Goal: Task Accomplishment & Management: Manage account settings

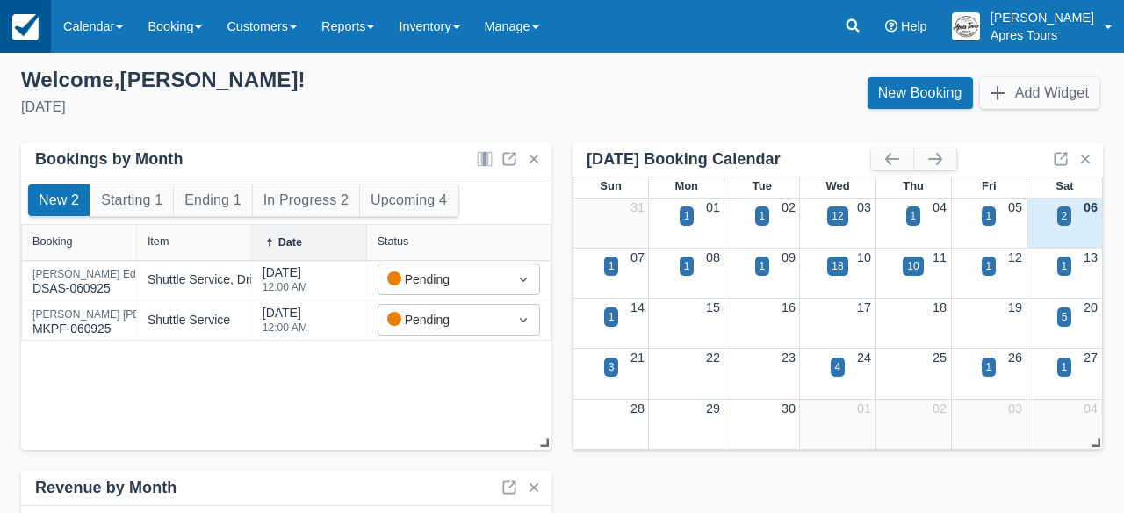
click at [38, 36] on img at bounding box center [25, 27] width 26 height 26
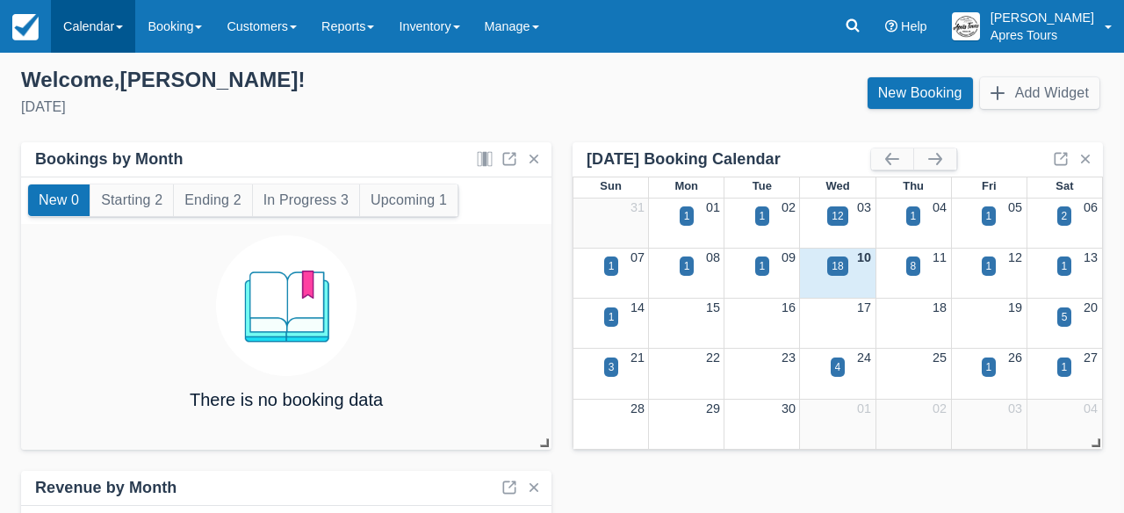
click at [100, 39] on link "Calendar" at bounding box center [93, 26] width 84 height 53
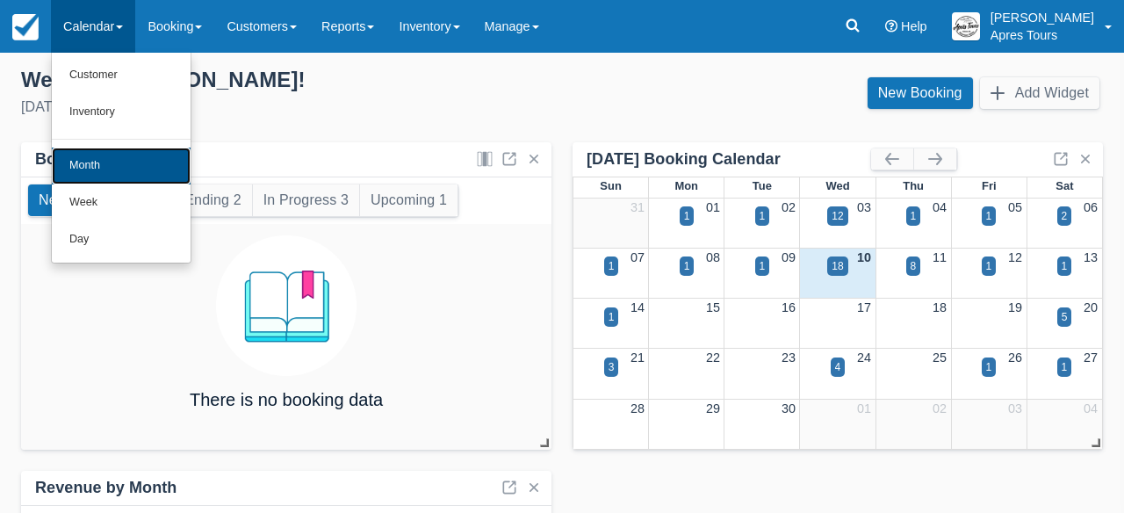
click at [88, 169] on link "Month" at bounding box center [121, 166] width 139 height 37
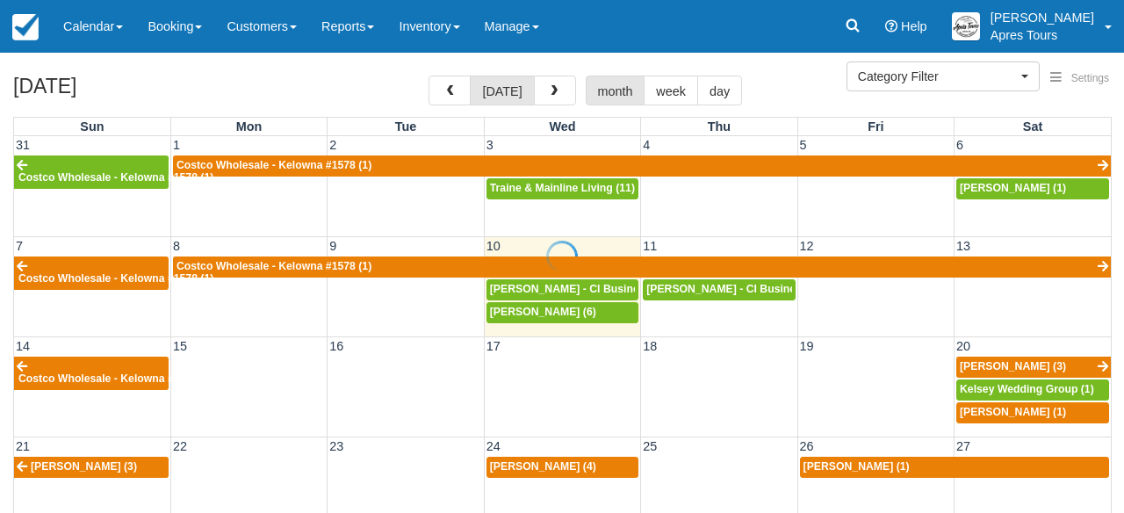
select select
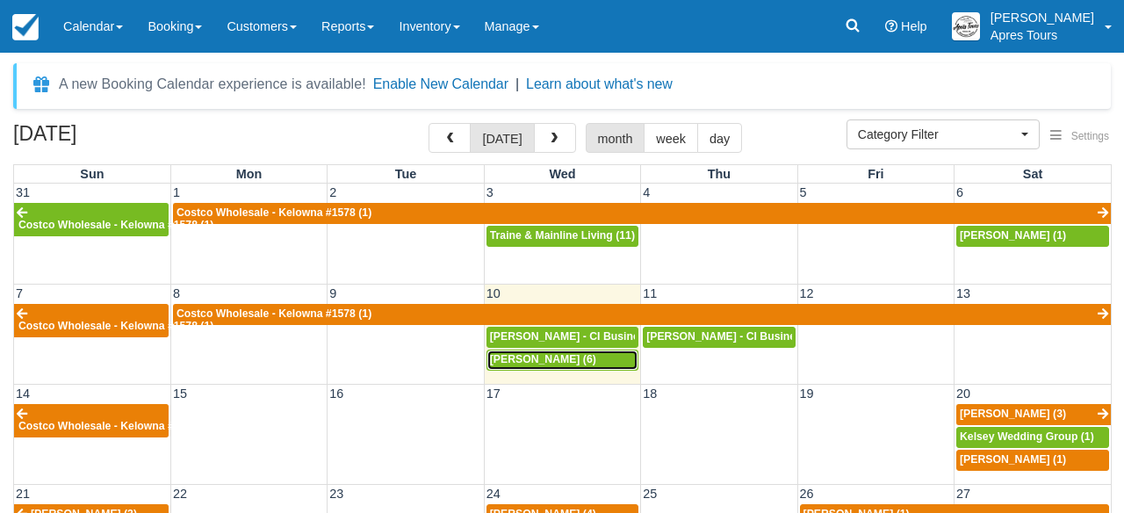
click at [572, 359] on span "Shirley Kichton (6)" at bounding box center [543, 359] width 106 height 12
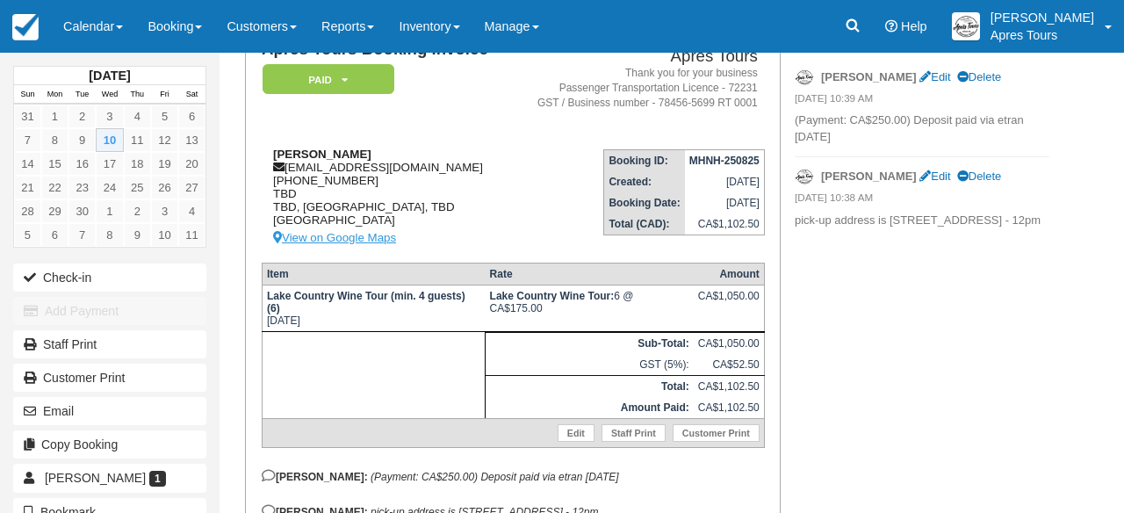
scroll to position [150, 0]
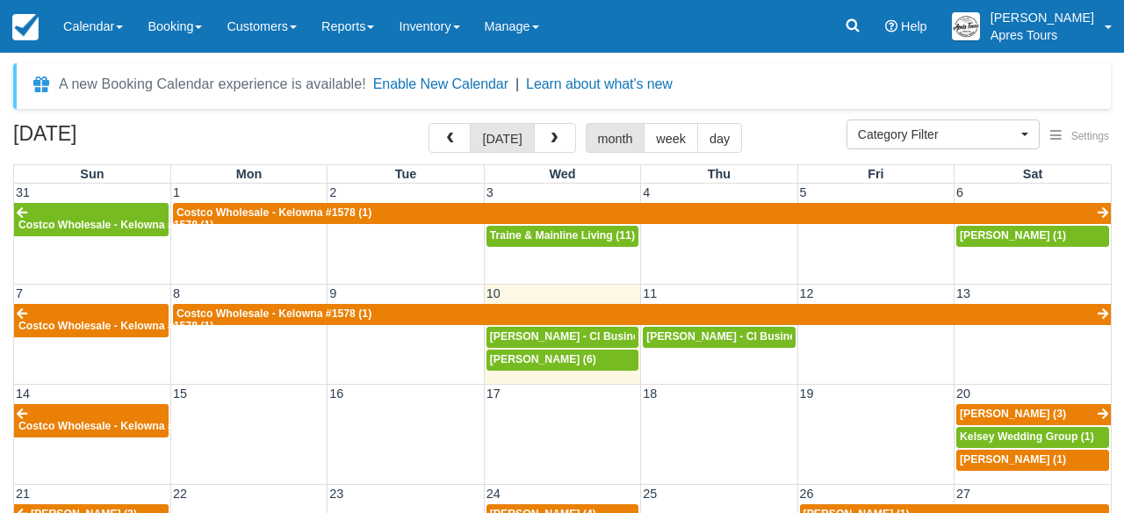
select select
click at [581, 333] on span "[PERSON_NAME] - CI Business Development Manager (11)" at bounding box center [640, 336] width 301 height 12
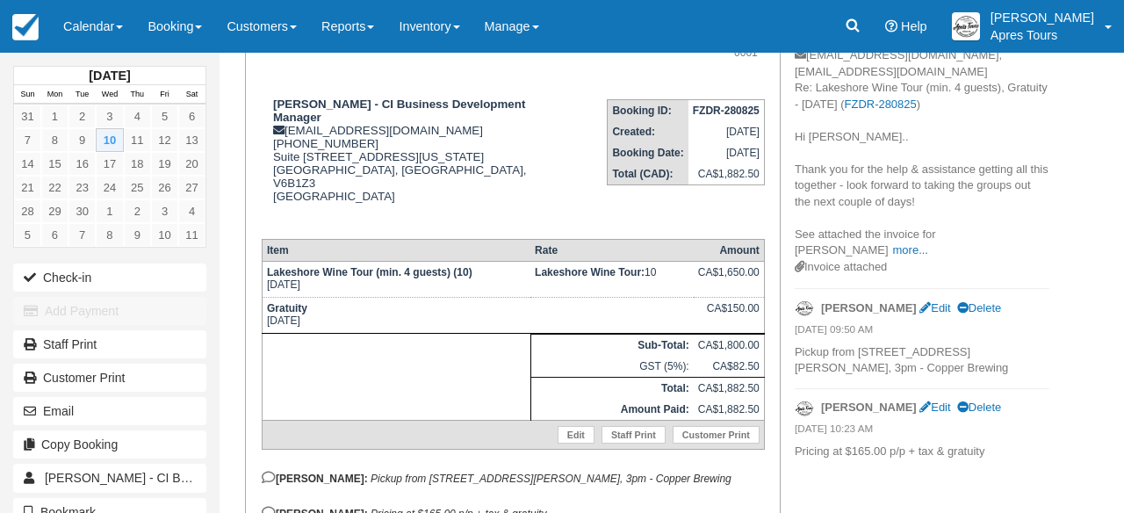
scroll to position [215, 0]
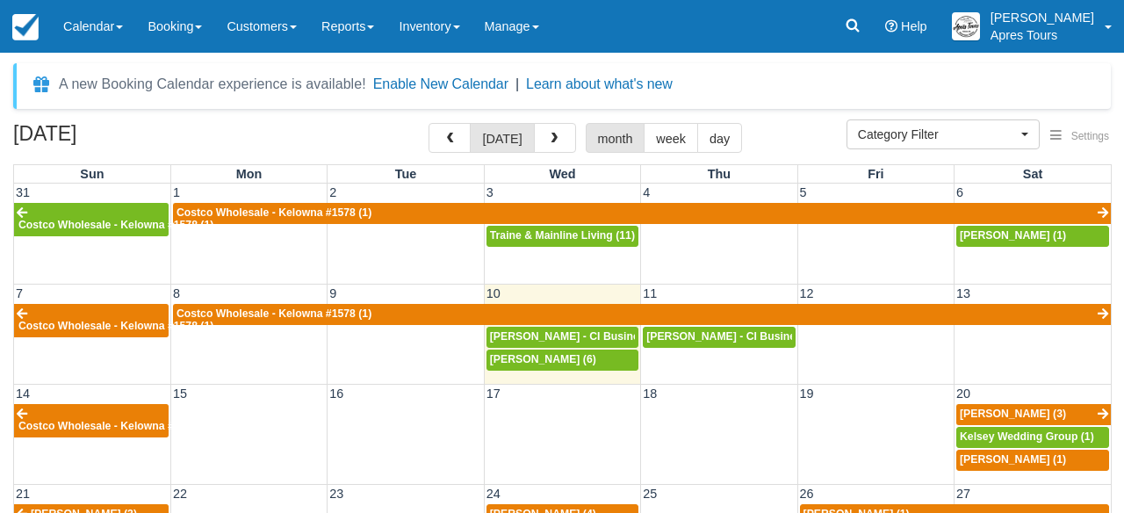
select select
click at [694, 335] on span "Adam Webster - CI Business Development Manager (7)" at bounding box center [793, 336] width 295 height 12
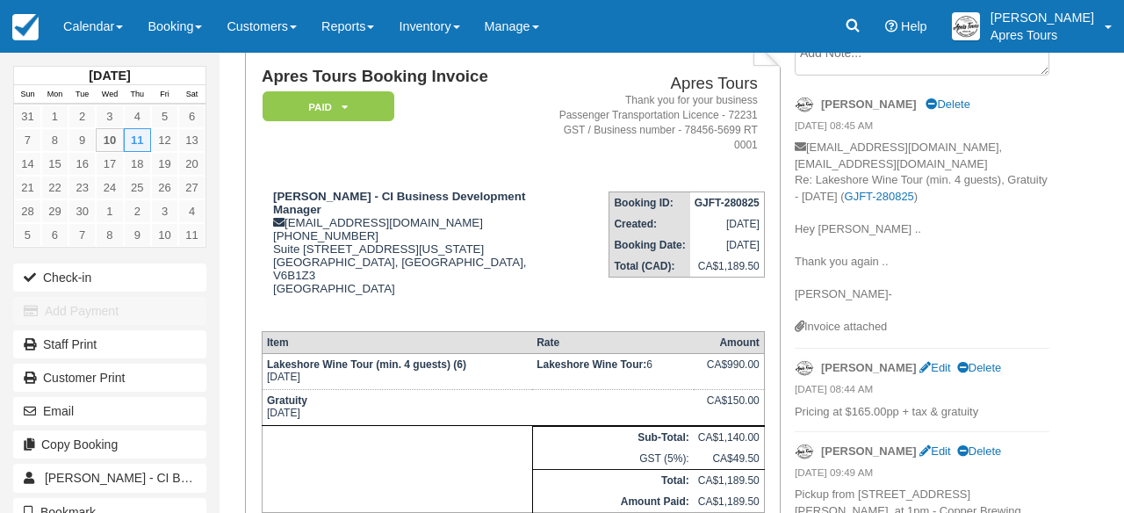
scroll to position [129, 0]
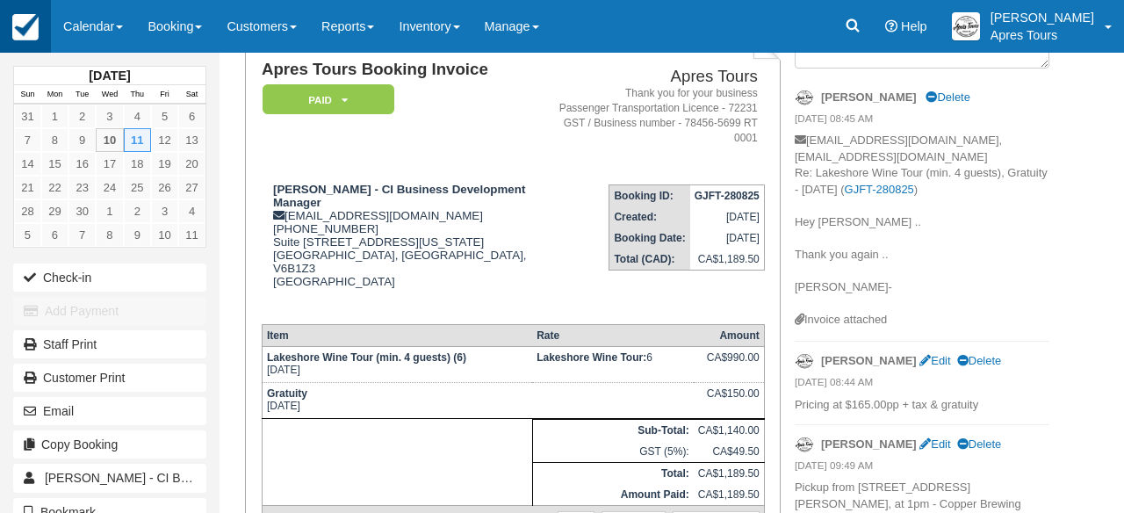
click at [25, 29] on img at bounding box center [25, 27] width 26 height 26
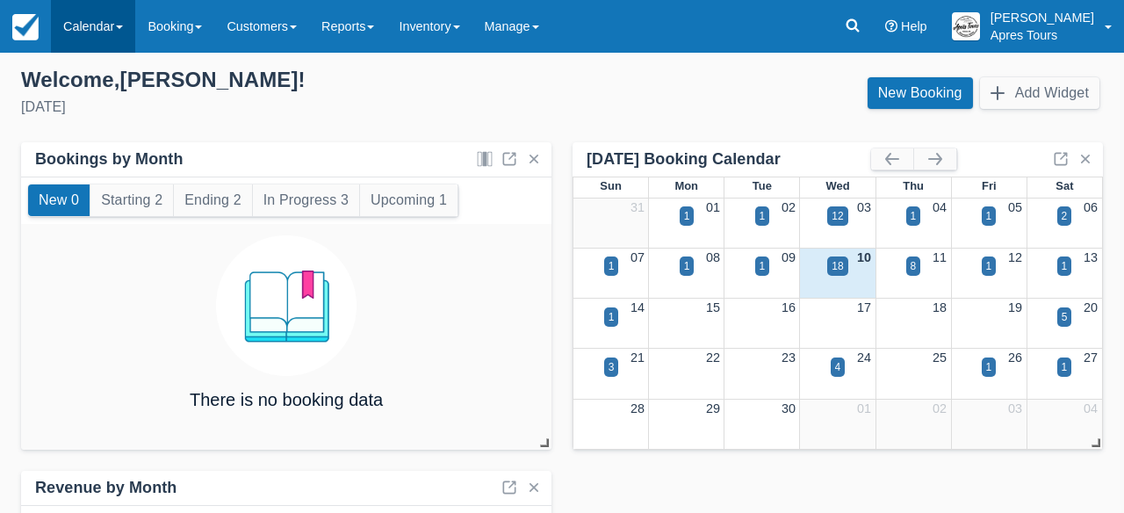
click at [99, 32] on link "Calendar" at bounding box center [93, 26] width 84 height 53
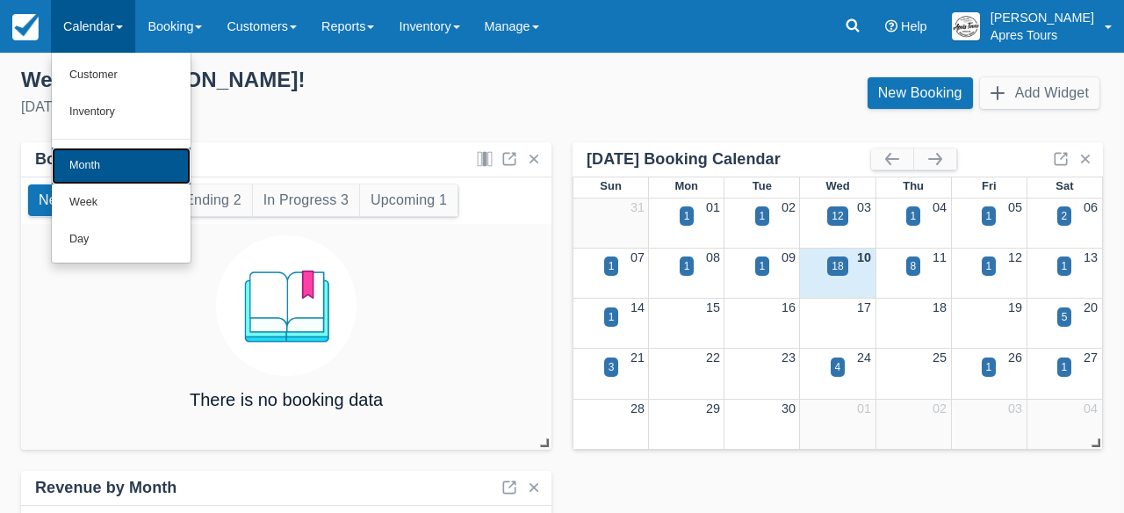
click at [95, 176] on link "Month" at bounding box center [121, 166] width 139 height 37
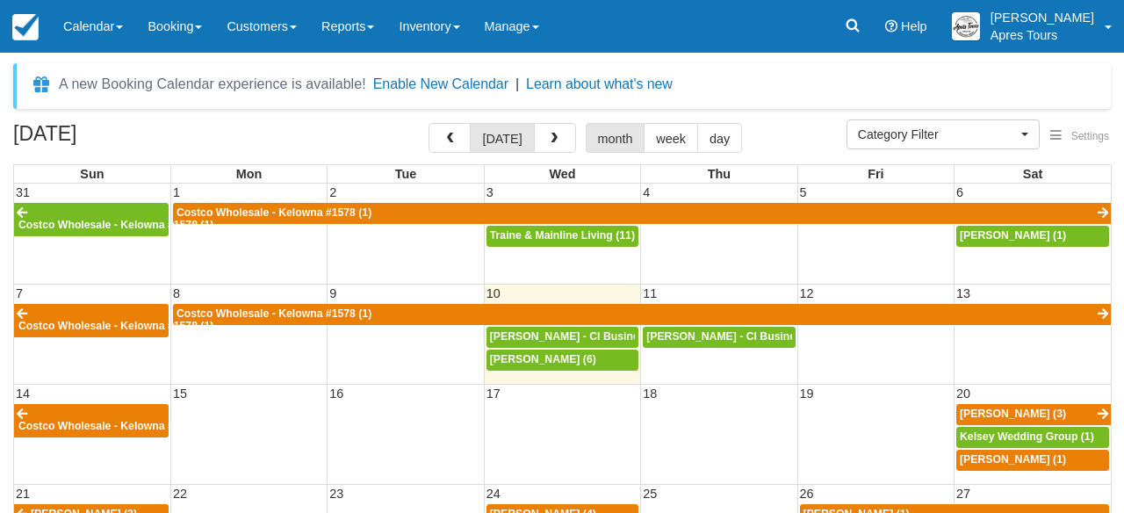
select select
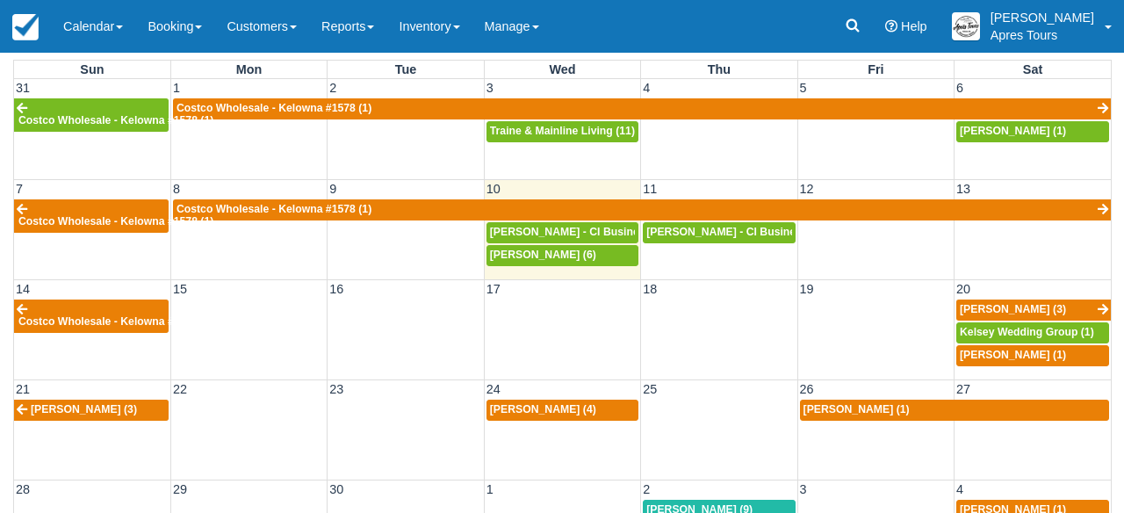
scroll to position [112, 0]
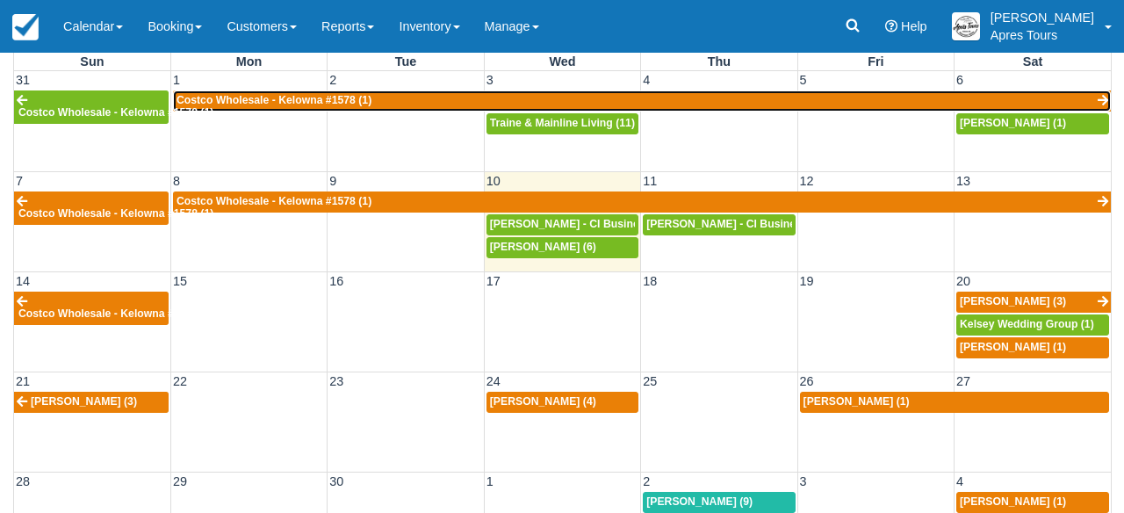
click at [419, 100] on link "Costco Wholesale - Kelowna #1578 (1)" at bounding box center [642, 100] width 938 height 21
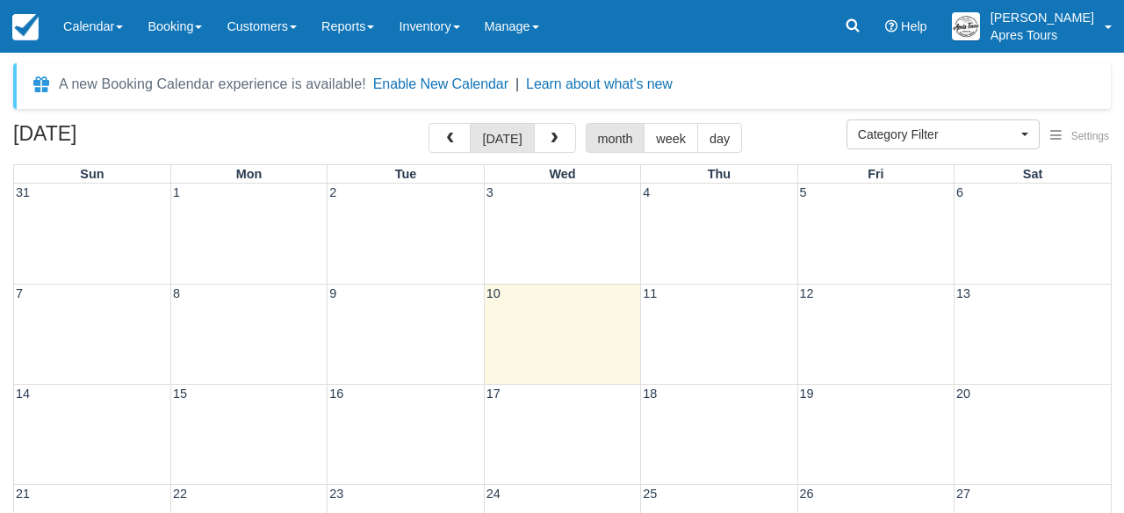
select select
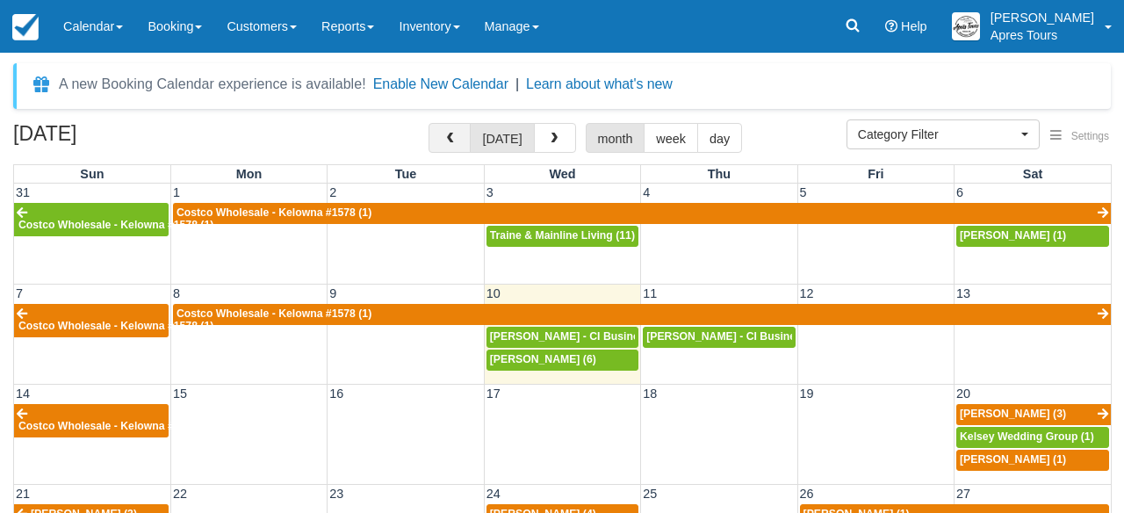
click at [456, 137] on span "button" at bounding box center [449, 139] width 12 height 12
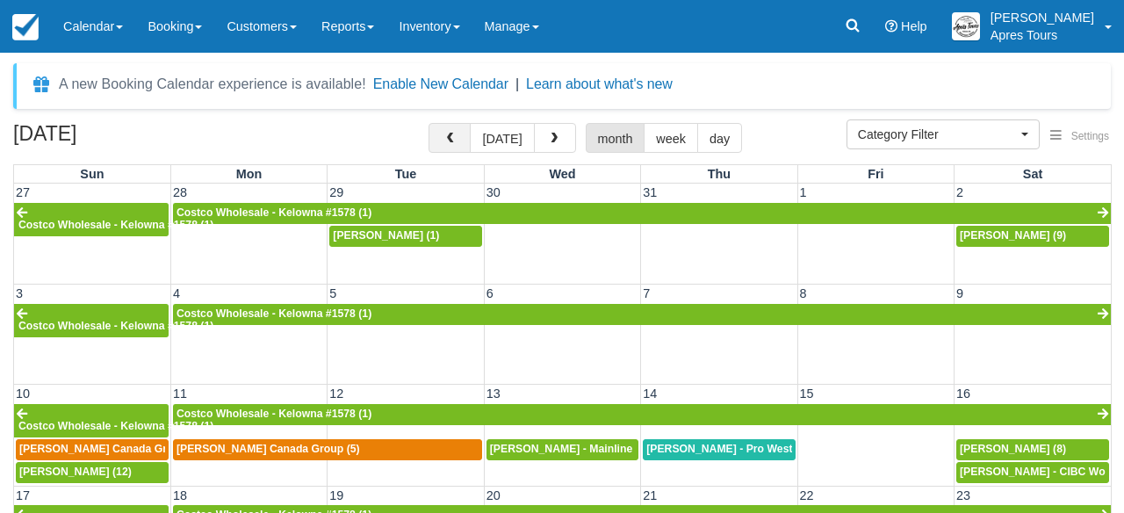
click at [459, 144] on button "button" at bounding box center [450, 138] width 42 height 30
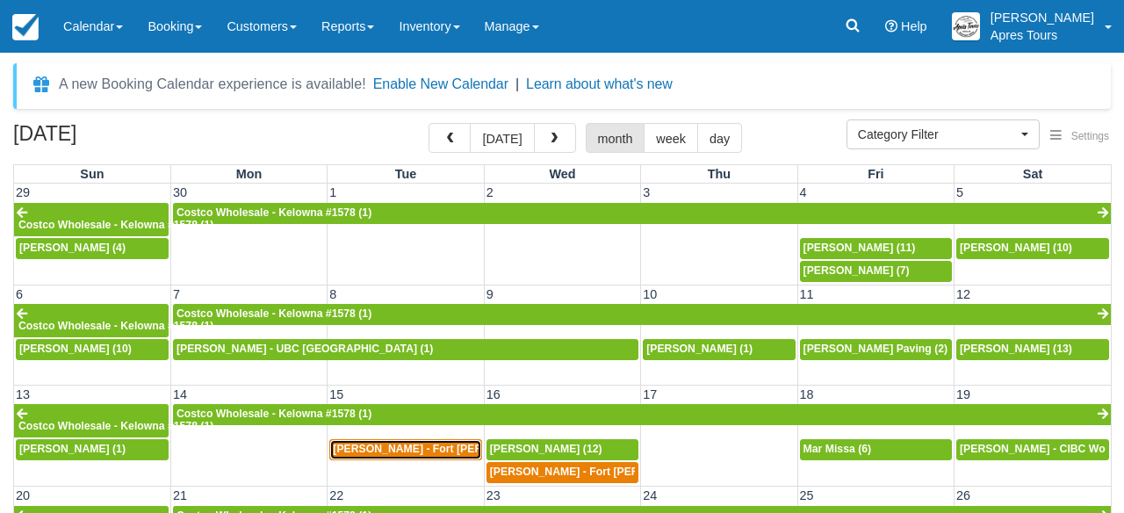
click at [412, 454] on span "[PERSON_NAME] - Fort [PERSON_NAME] First Nation (3)" at bounding box center [479, 449] width 292 height 12
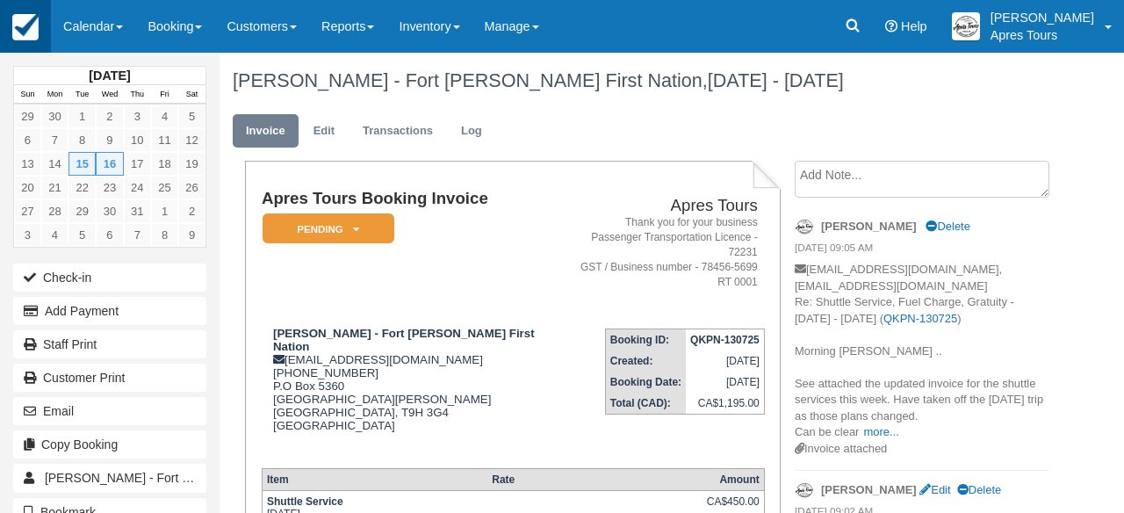
click at [28, 22] on img at bounding box center [25, 27] width 26 height 26
